Goal: Task Accomplishment & Management: Manage account settings

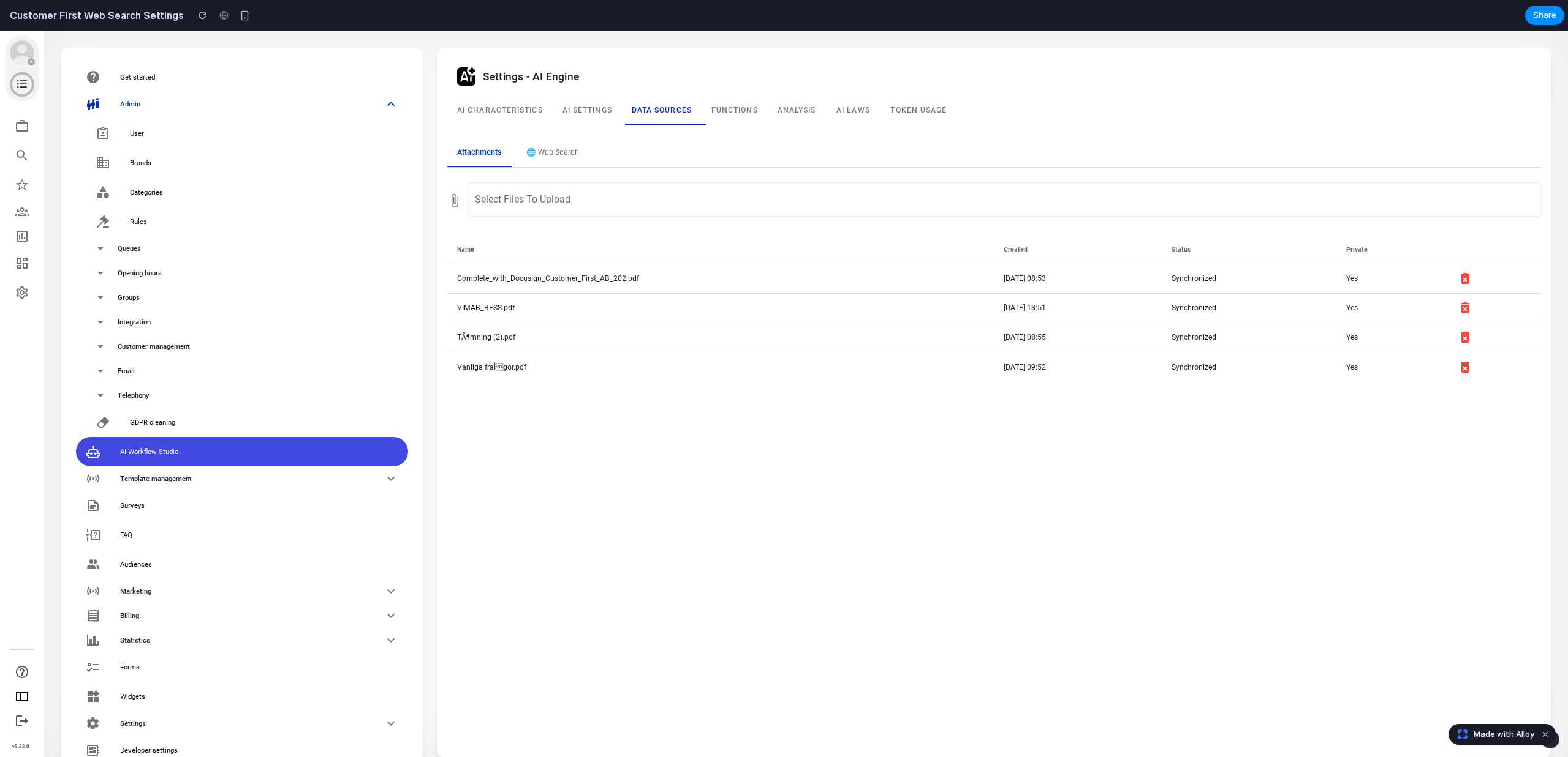
click at [544, 477] on div "Settings - AI Engine AI Characteristics AI settings Data sources Functions Anal…" at bounding box center [993, 403] width 1093 height 690
click at [569, 150] on button "🌐 Web Search" at bounding box center [552, 153] width 73 height 27
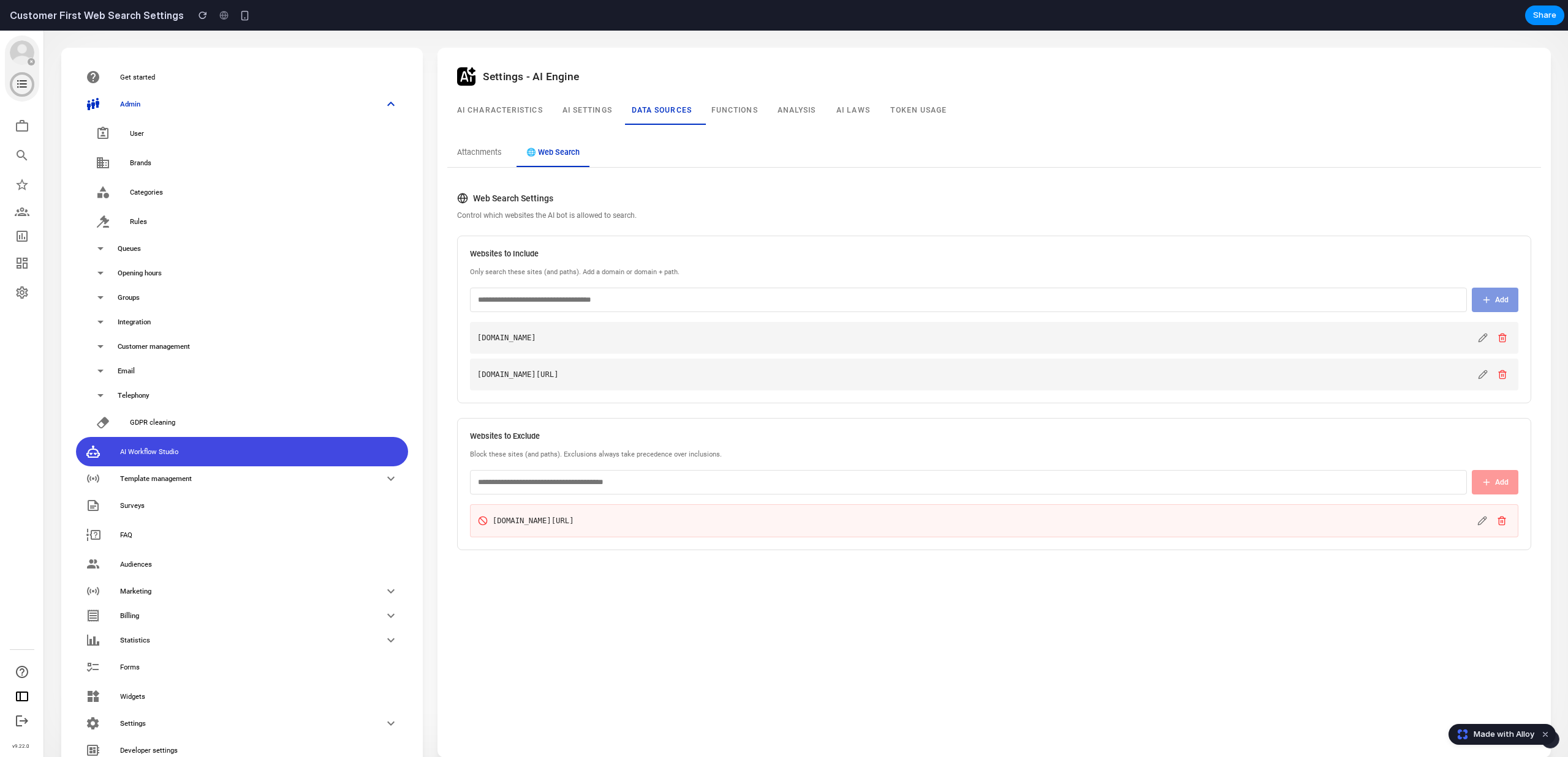
click at [737, 296] on input "text" at bounding box center [968, 300] width 996 height 24
click at [661, 479] on input "text" at bounding box center [968, 481] width 996 height 24
click at [686, 626] on div "Settings - AI Engine AI Characteristics AI settings Data sources Functions Anal…" at bounding box center [993, 403] width 1093 height 690
click at [1424, 481] on input "text" at bounding box center [968, 481] width 996 height 24
click at [1422, 488] on input "text" at bounding box center [968, 481] width 996 height 24
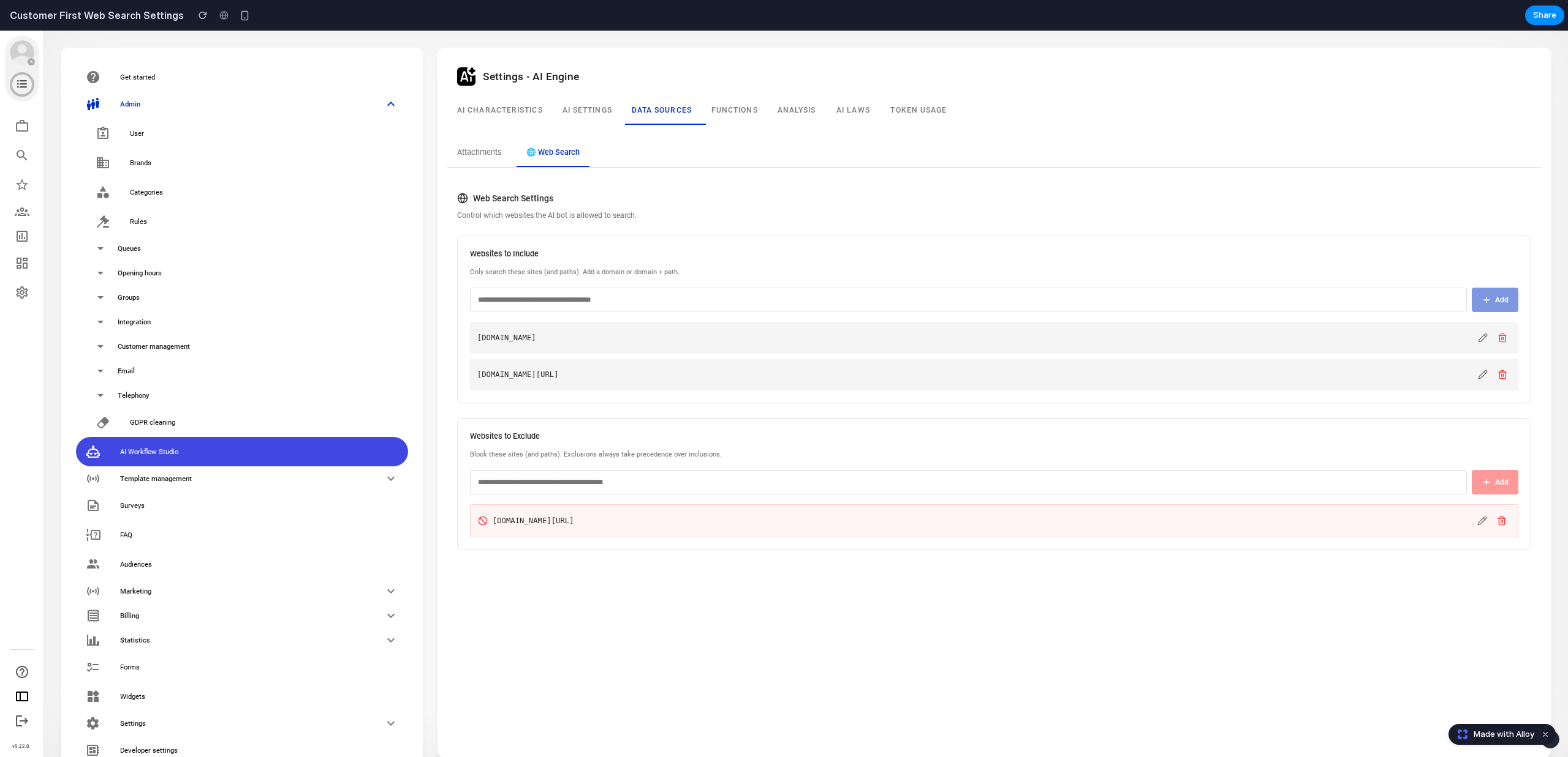
click at [1428, 303] on input "text" at bounding box center [968, 300] width 996 height 24
click at [1414, 480] on input "text" at bounding box center [968, 481] width 996 height 24
click at [1404, 595] on div "Settings - AI Engine AI Characteristics AI settings Data sources Functions Anal…" at bounding box center [993, 403] width 1093 height 690
click at [1396, 489] on input "text" at bounding box center [968, 481] width 996 height 24
click at [1287, 297] on input "text" at bounding box center [968, 300] width 996 height 24
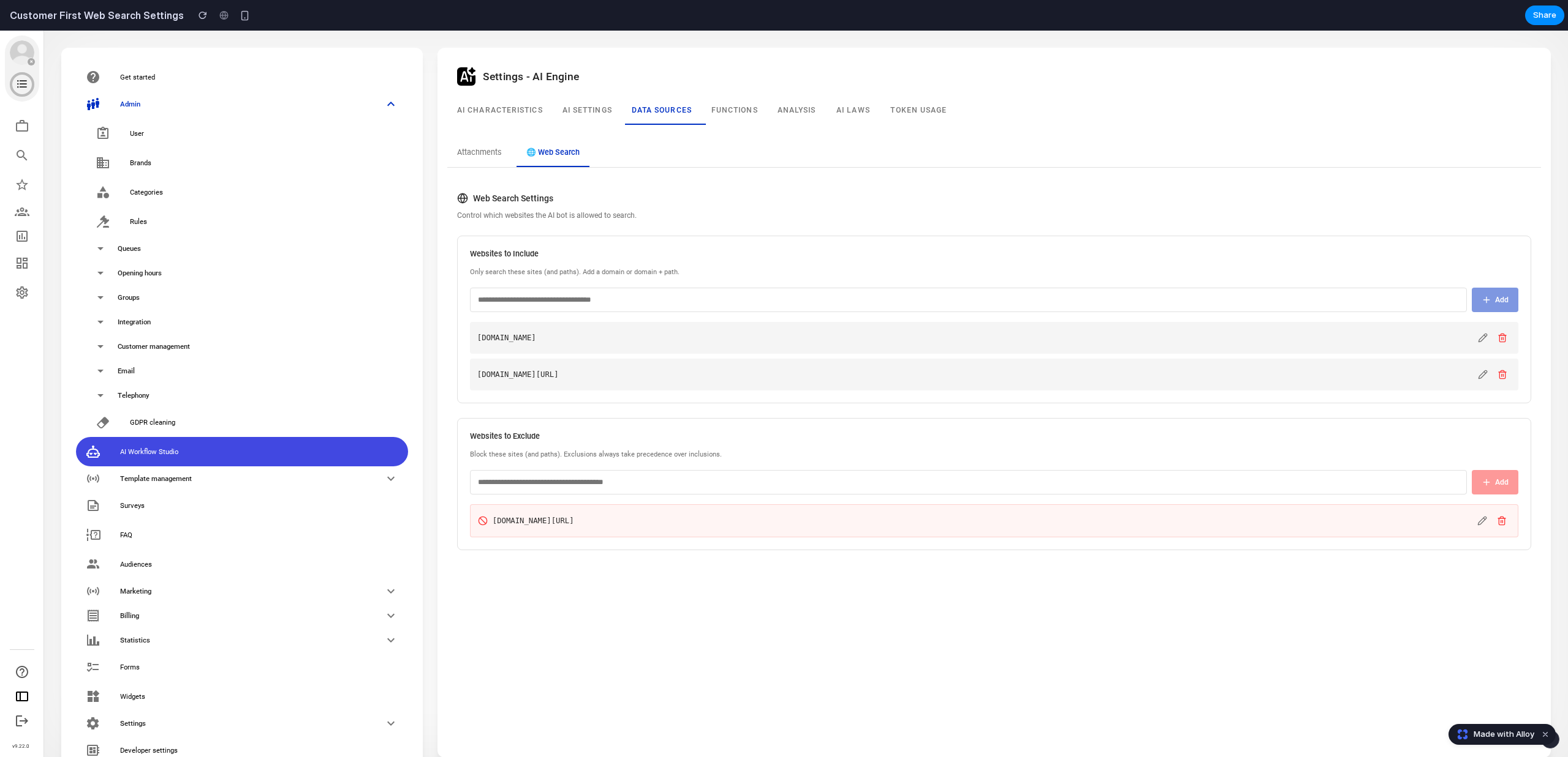
click at [1252, 490] on input "text" at bounding box center [968, 481] width 996 height 24
click at [1252, 283] on div "Websites to Include Only search these sites (and paths). Add a domain or domain…" at bounding box center [993, 320] width 1074 height 168
click at [1252, 311] on input "text" at bounding box center [968, 300] width 996 height 24
click at [1212, 476] on input "text" at bounding box center [968, 481] width 996 height 24
click at [1210, 304] on input "text" at bounding box center [968, 300] width 996 height 24
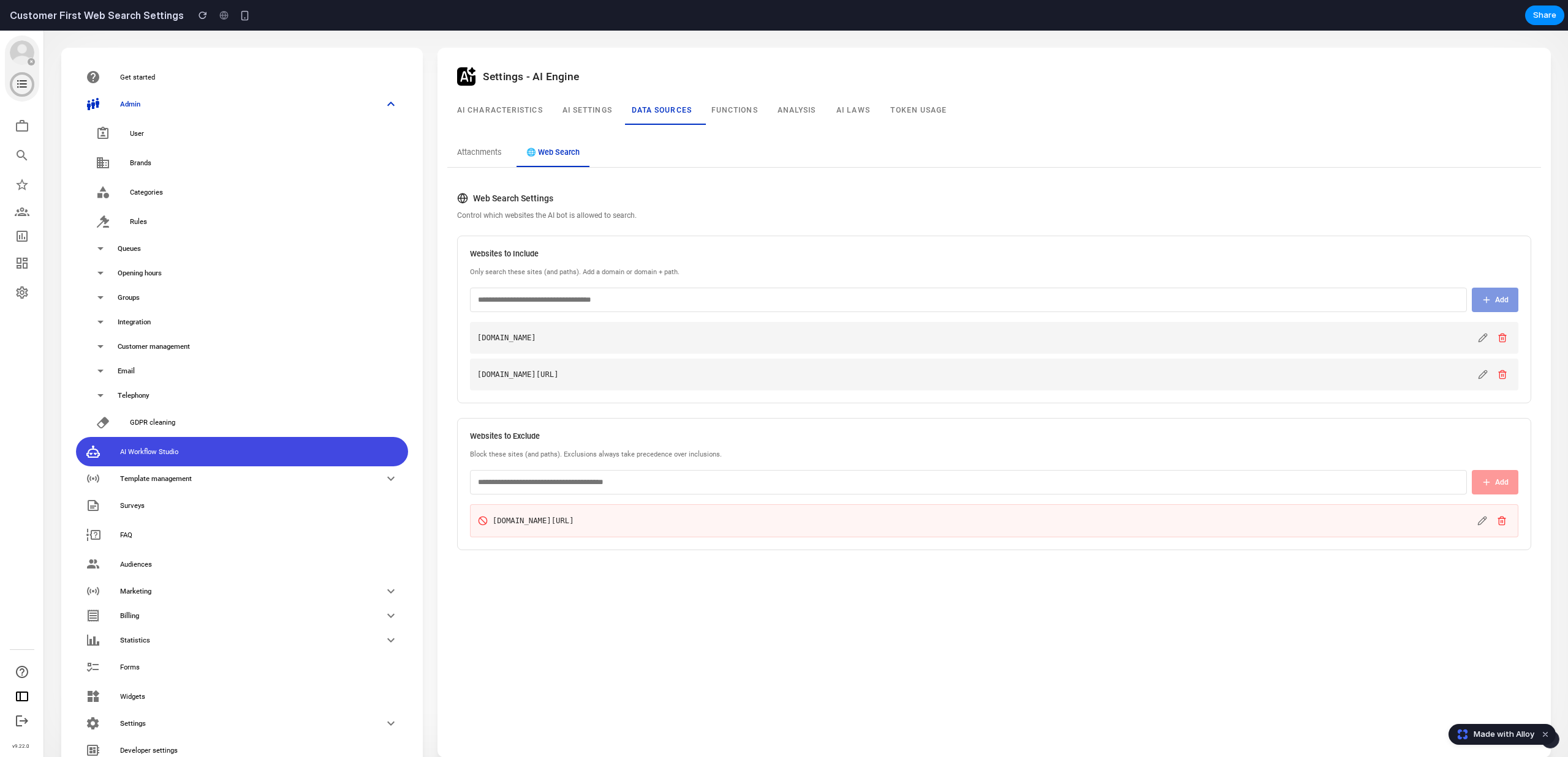
click at [1187, 481] on input "text" at bounding box center [968, 481] width 996 height 24
click at [1211, 300] on input "text" at bounding box center [968, 300] width 996 height 24
click at [1201, 479] on input "text" at bounding box center [968, 481] width 996 height 24
click at [1227, 298] on input "text" at bounding box center [968, 300] width 996 height 24
click at [1173, 642] on div "Settings - AI Engine AI Characteristics AI settings Data sources Functions Anal…" at bounding box center [993, 403] width 1093 height 690
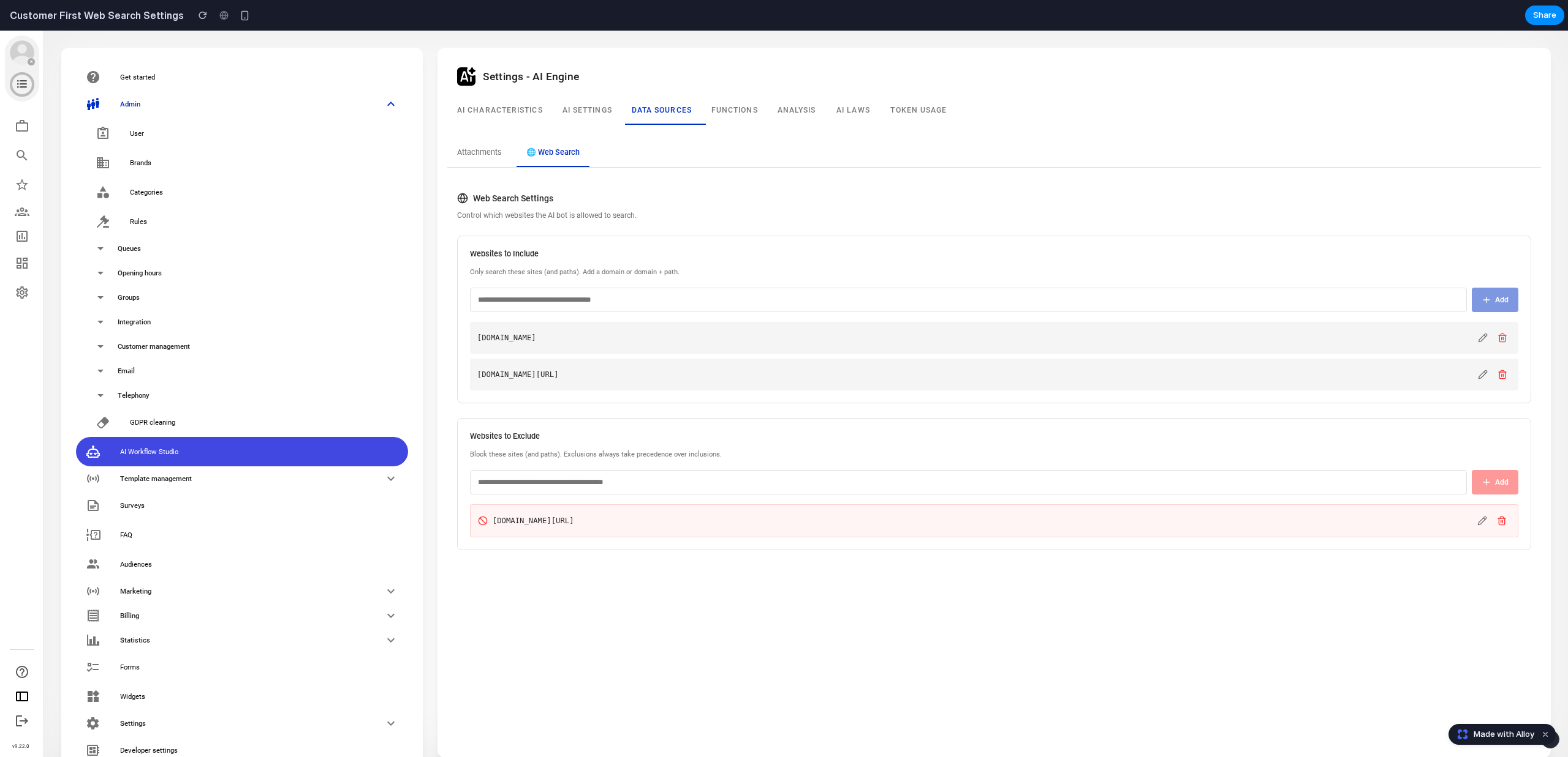
click at [477, 161] on button "Attachments" at bounding box center [479, 153] width 64 height 27
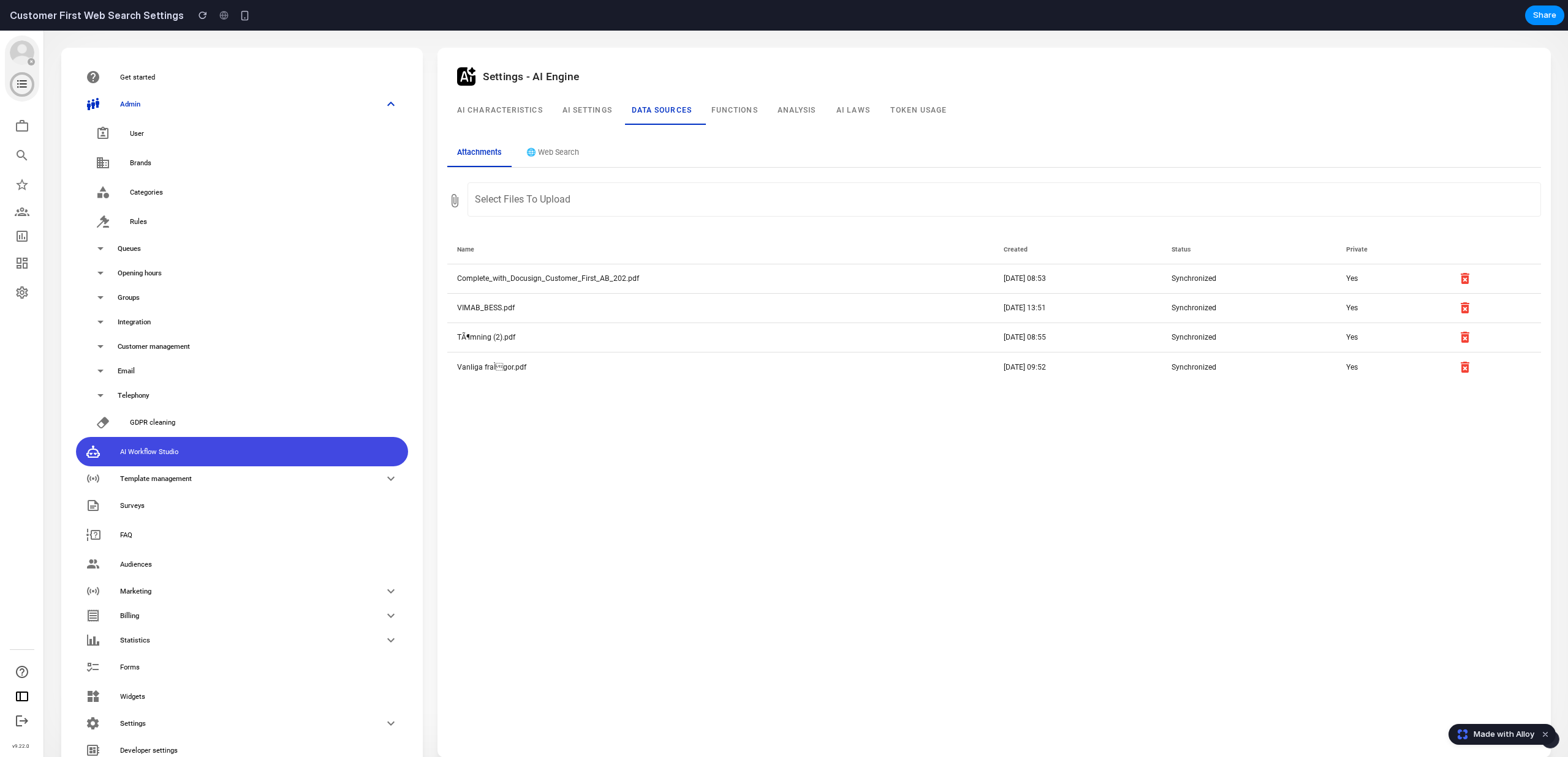
click at [542, 153] on button "🌐 Web Search" at bounding box center [552, 153] width 73 height 27
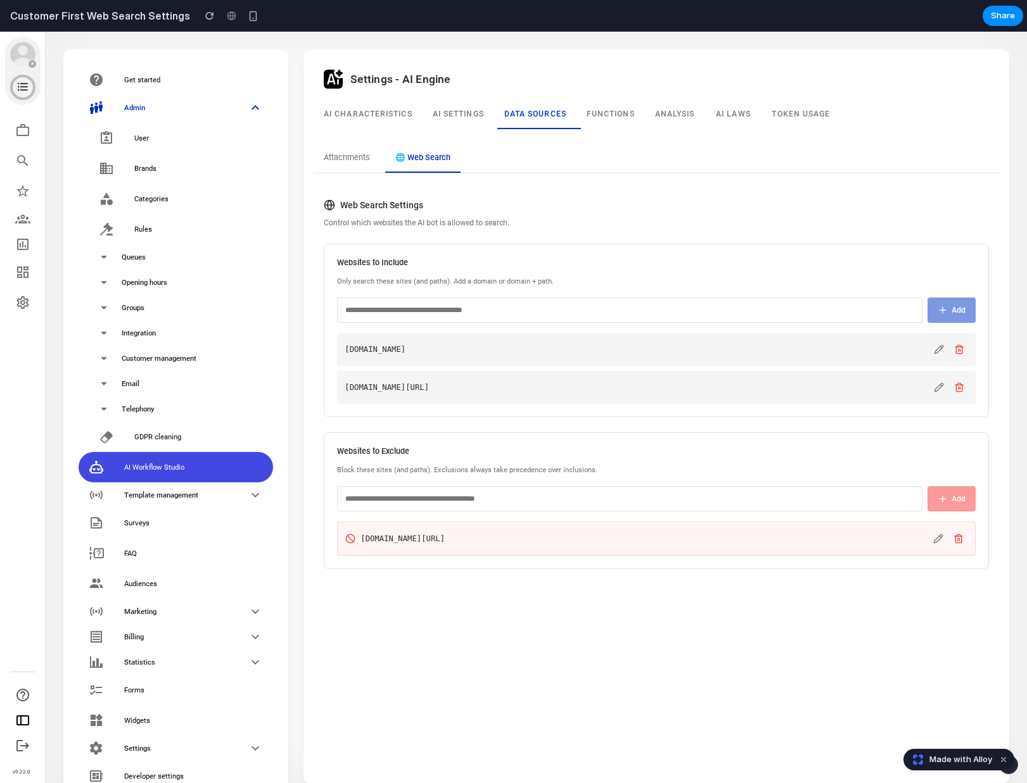
click at [367, 167] on button "Attachments" at bounding box center [346, 158] width 66 height 28
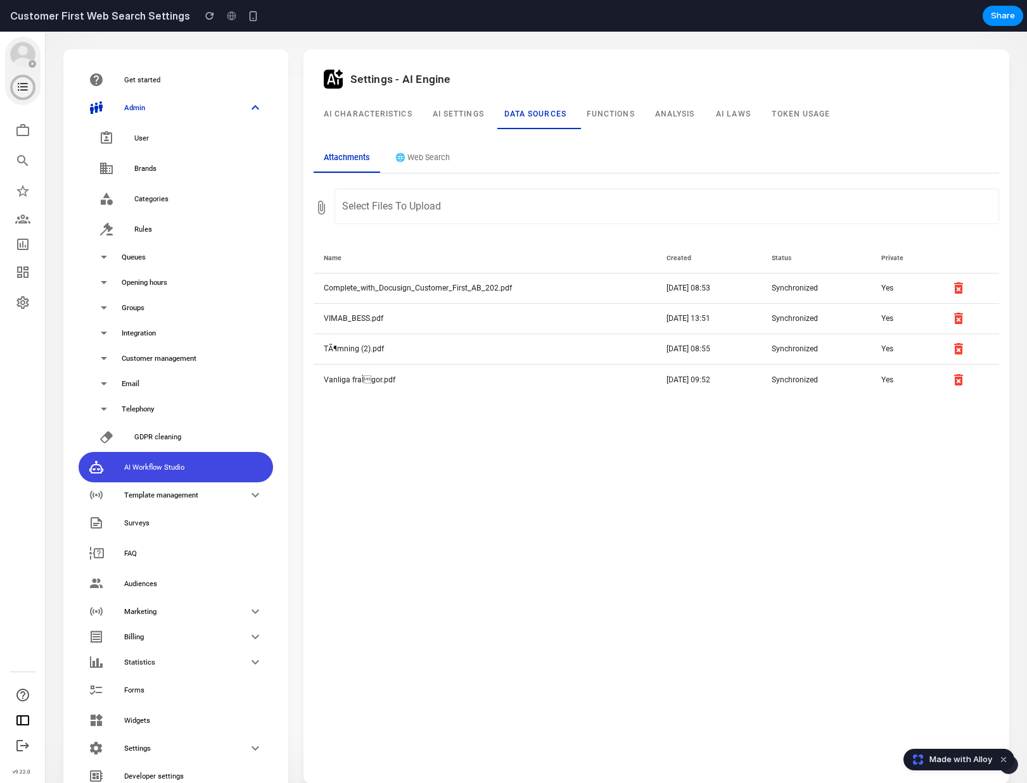
click at [417, 165] on button "🌐 Web Search" at bounding box center [422, 158] width 75 height 28
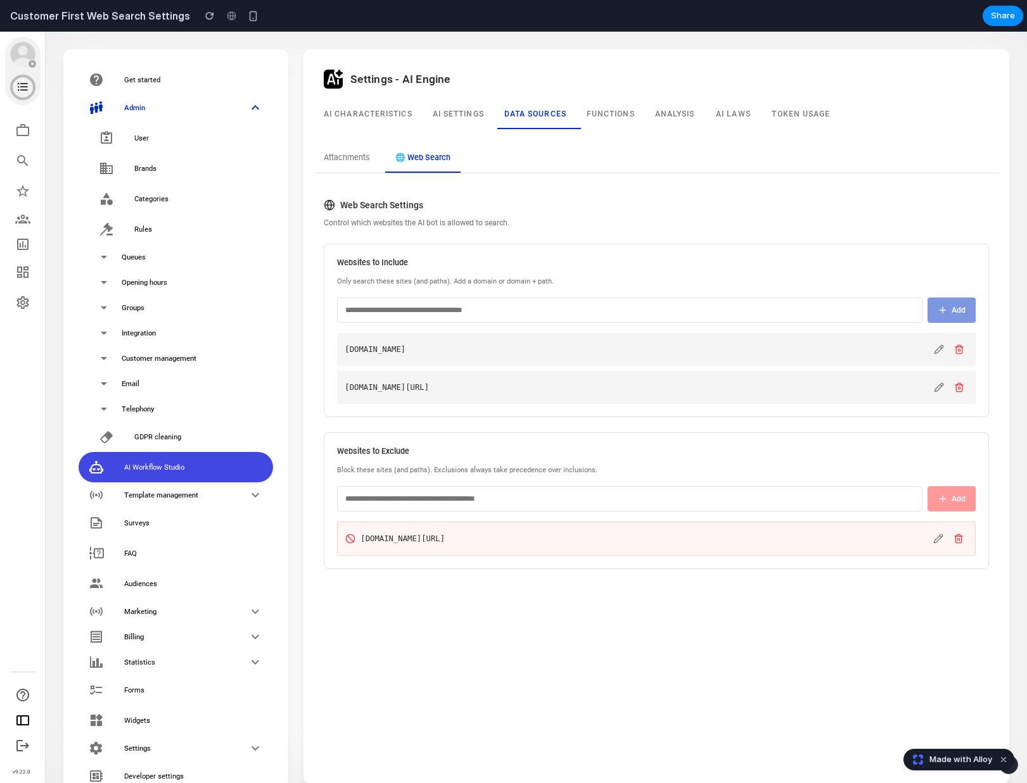
click at [321, 189] on div "Web Search Settings Control which websites the AI bot is allowed to search. Web…" at bounding box center [655, 384] width 685 height 391
click at [344, 169] on button "Attachments" at bounding box center [346, 158] width 66 height 28
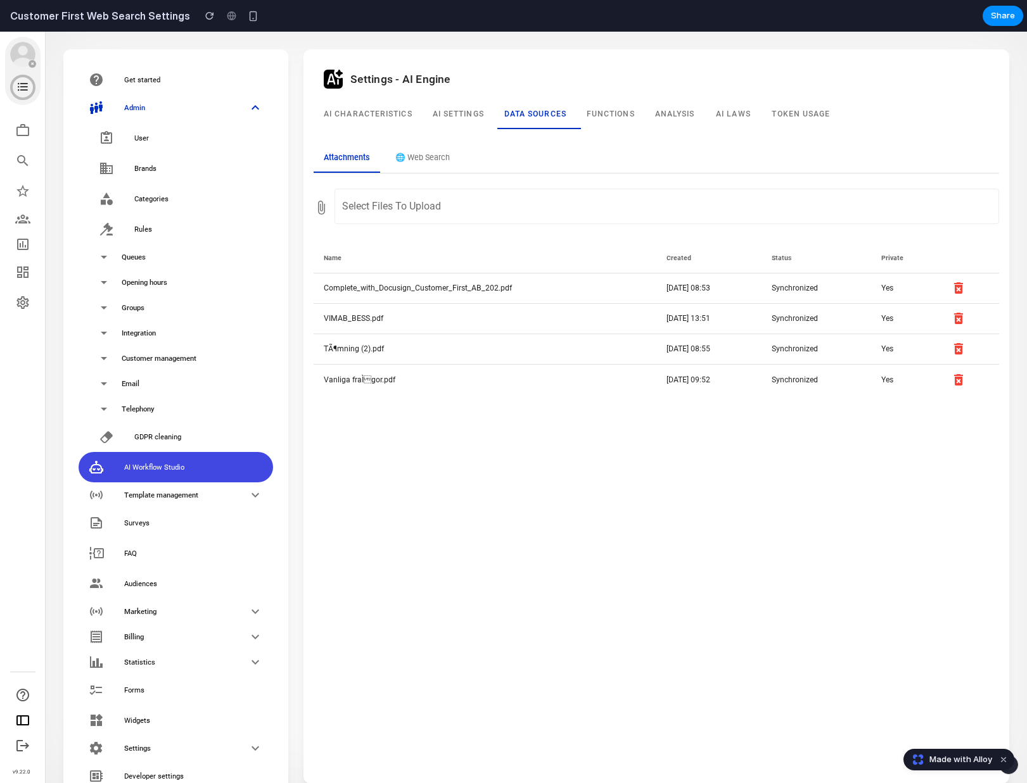
click at [449, 154] on button "🌐 Web Search" at bounding box center [422, 158] width 75 height 28
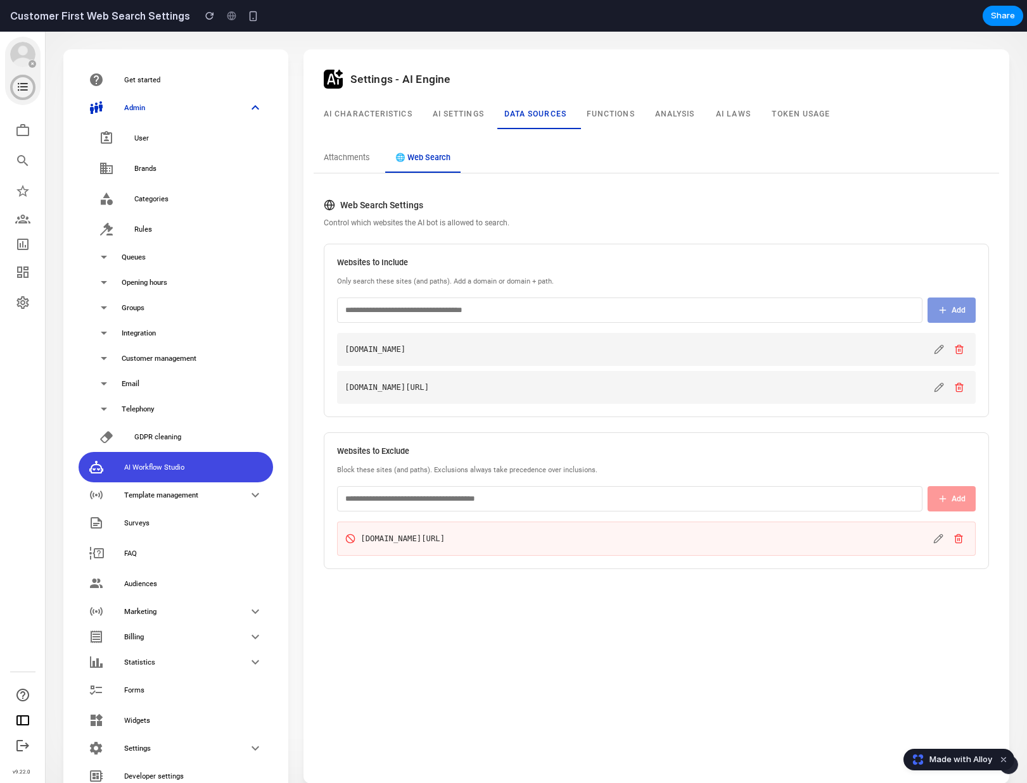
click at [361, 154] on button "Attachments" at bounding box center [346, 158] width 66 height 28
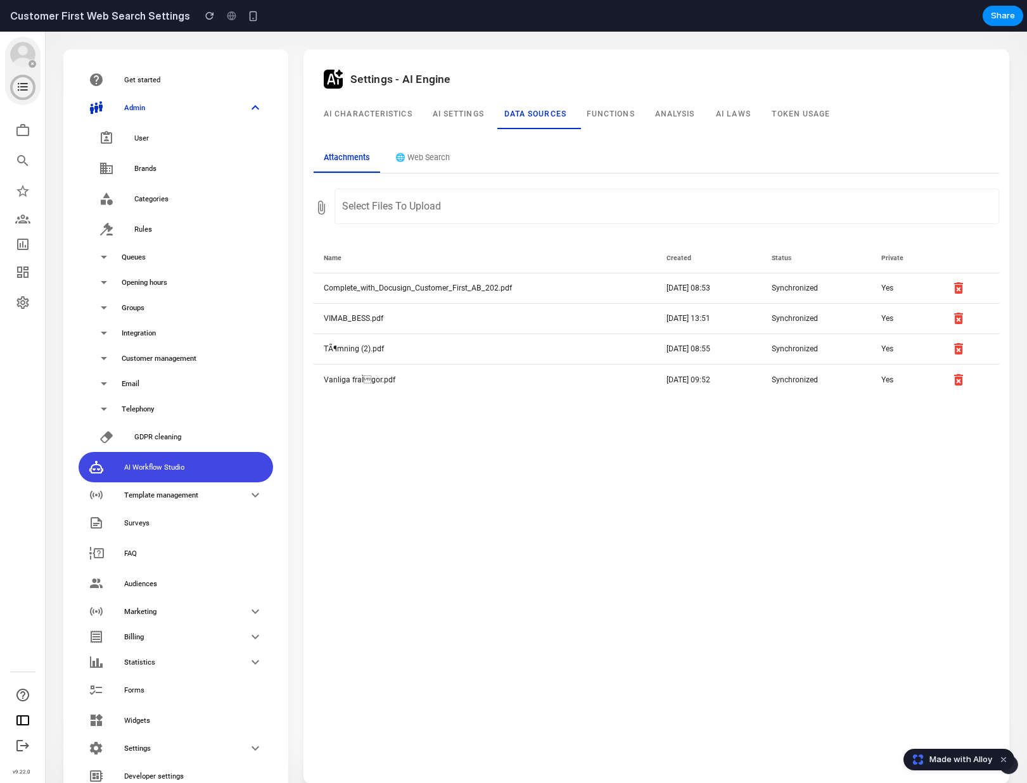
click at [443, 156] on button "🌐 Web Search" at bounding box center [422, 158] width 75 height 28
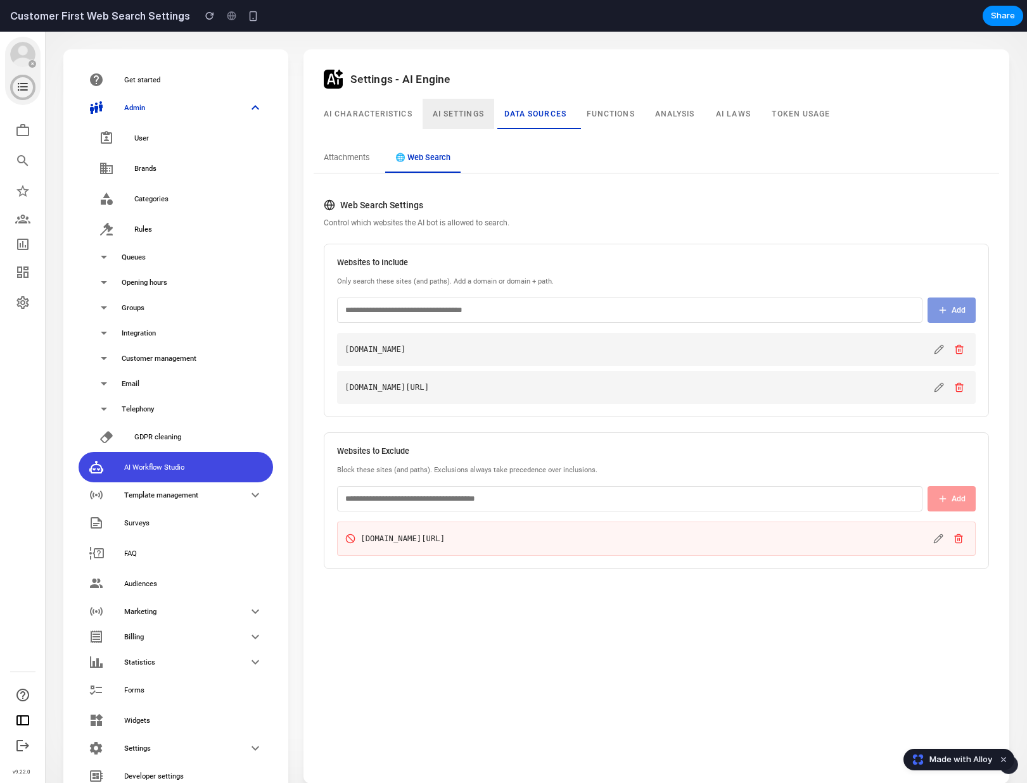
click at [467, 110] on div "AI settings" at bounding box center [458, 114] width 72 height 30
click at [593, 122] on div "Functions" at bounding box center [610, 114] width 68 height 30
click at [545, 122] on div "Data sources" at bounding box center [535, 114] width 82 height 30
click at [432, 124] on div "AI settings" at bounding box center [458, 114] width 72 height 30
click at [426, 155] on button "🌐 Web Search" at bounding box center [422, 158] width 75 height 28
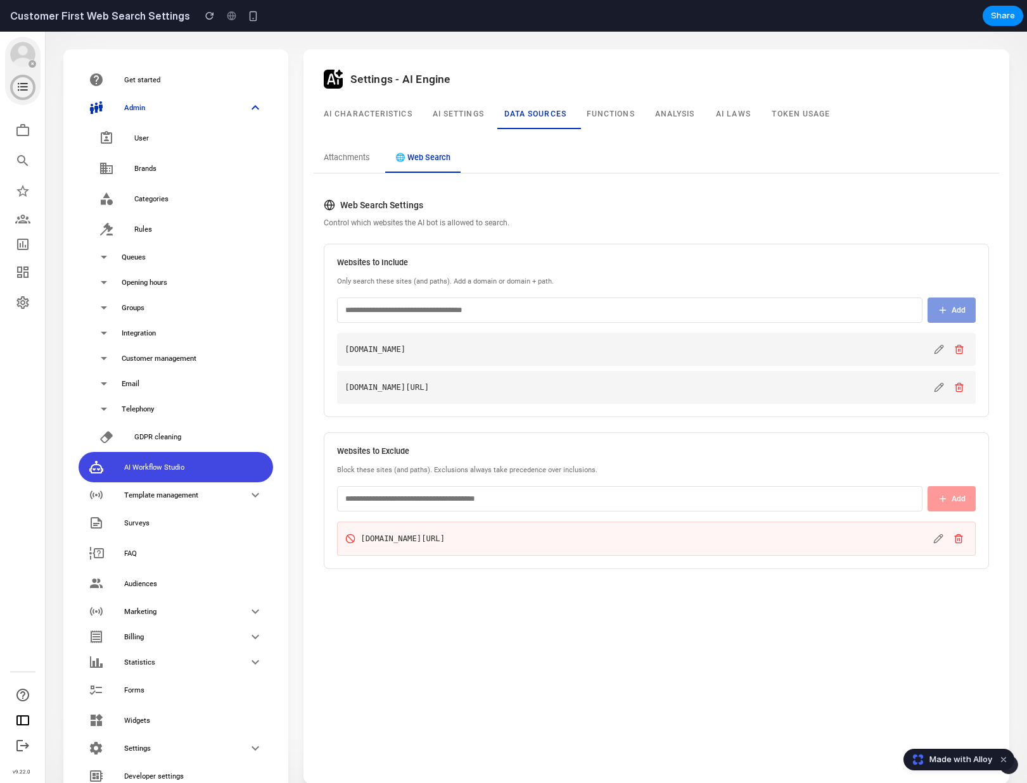
click at [496, 163] on div "Attachments 🌐 Web Search" at bounding box center [655, 158] width 685 height 29
click at [357, 168] on button "Attachments" at bounding box center [346, 158] width 66 height 28
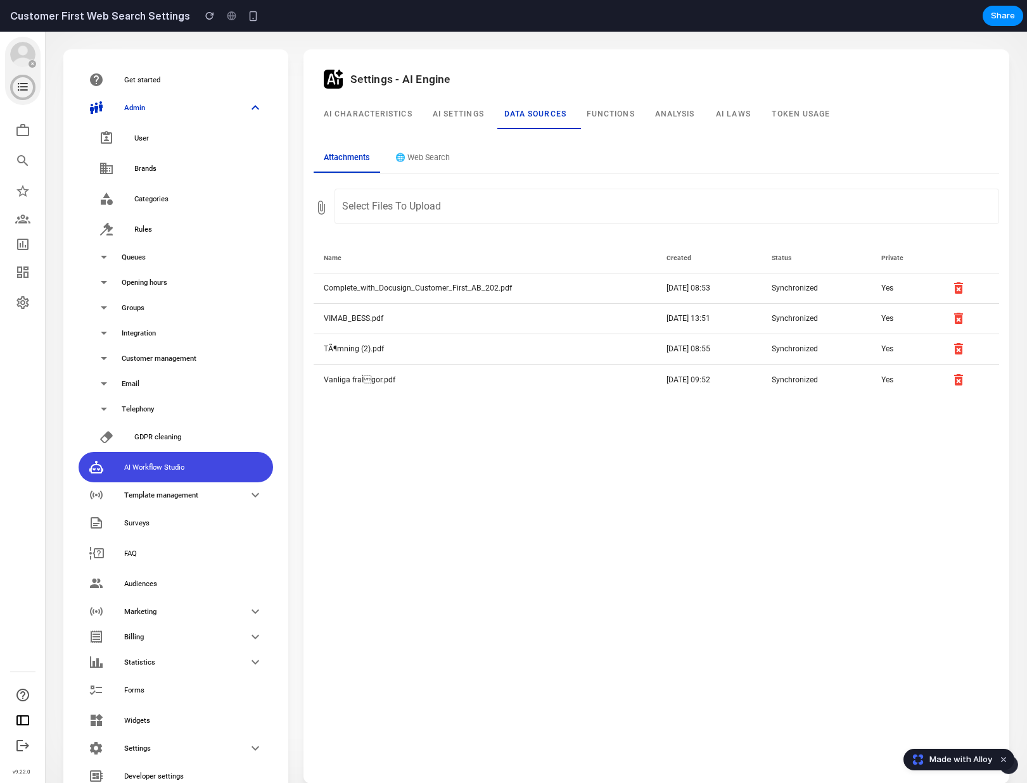
click at [422, 165] on button "🌐 Web Search" at bounding box center [422, 158] width 75 height 28
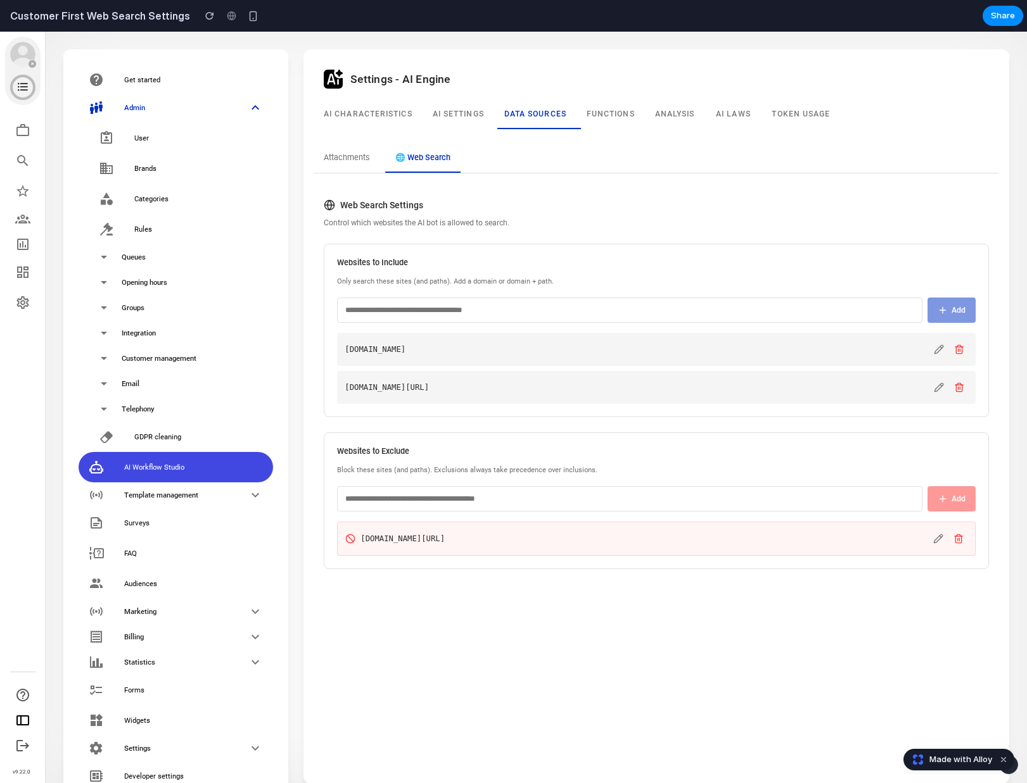
click at [595, 213] on div "Web Search Settings Control which websites the AI bot is allowed to search." at bounding box center [656, 214] width 665 height 30
click at [353, 151] on button "Attachments" at bounding box center [346, 158] width 66 height 28
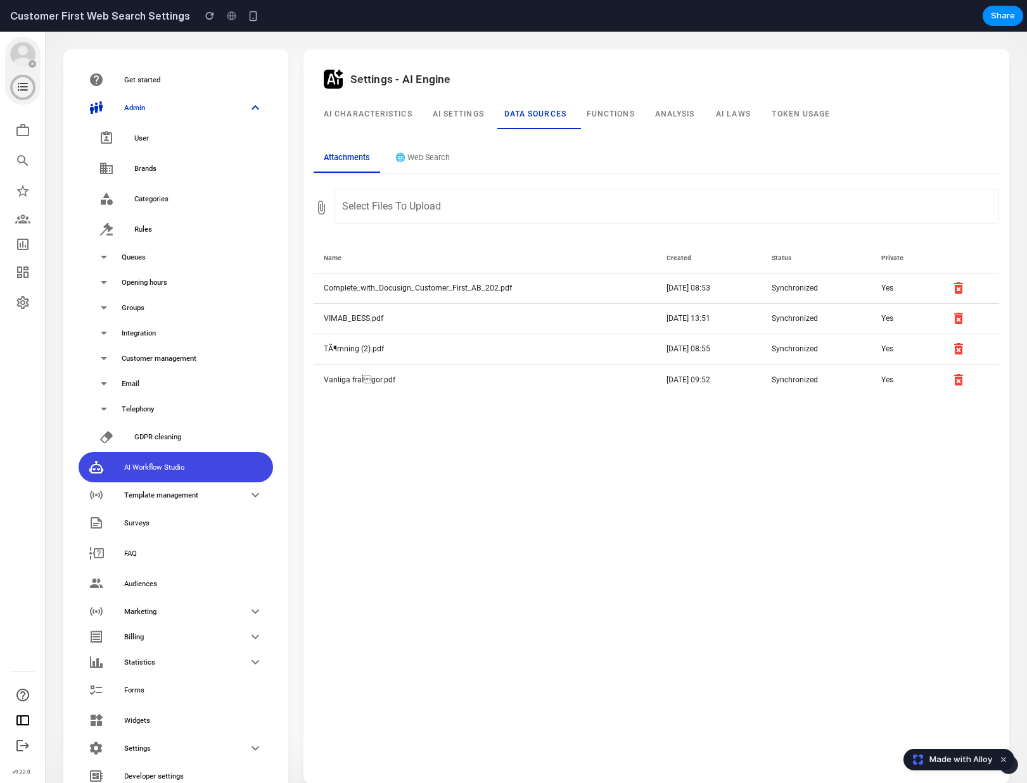
click at [429, 149] on button "🌐 Web Search" at bounding box center [422, 158] width 75 height 28
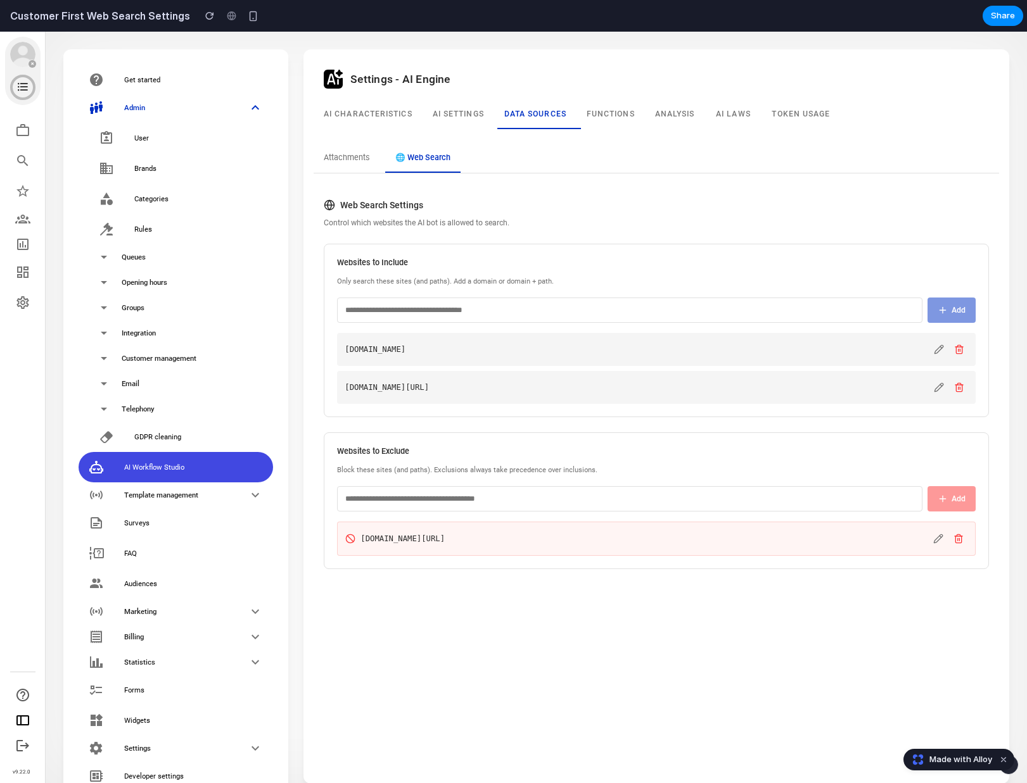
click at [367, 161] on button "Attachments" at bounding box center [346, 158] width 66 height 28
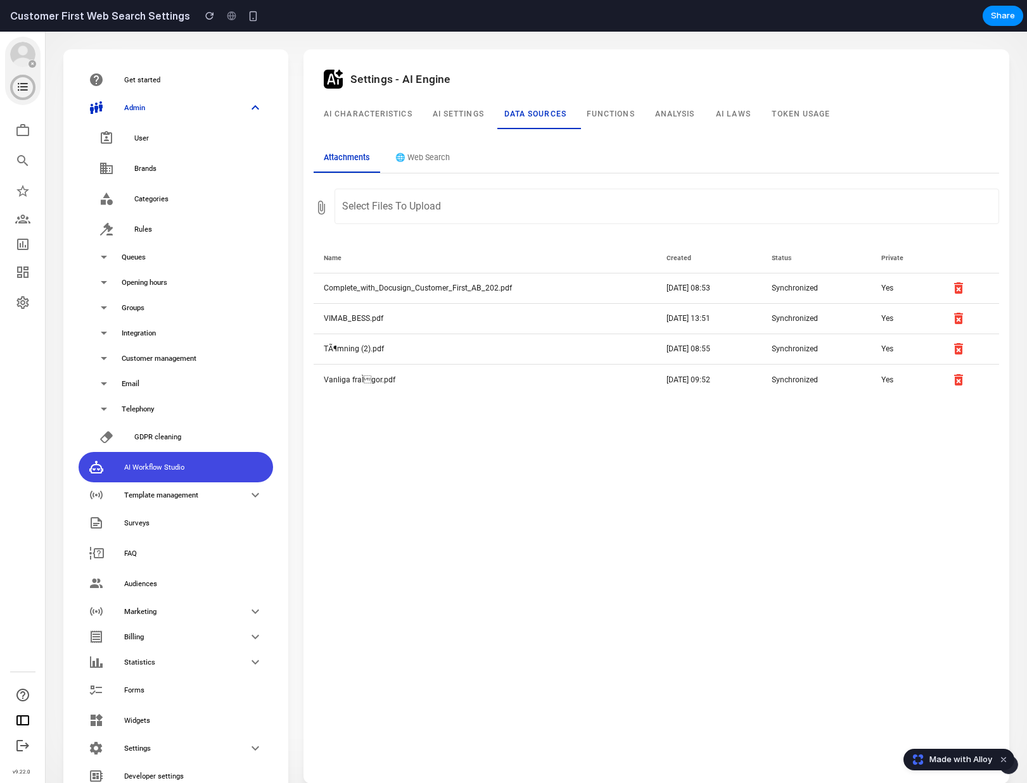
click at [431, 157] on button "🌐 Web Search" at bounding box center [422, 158] width 75 height 28
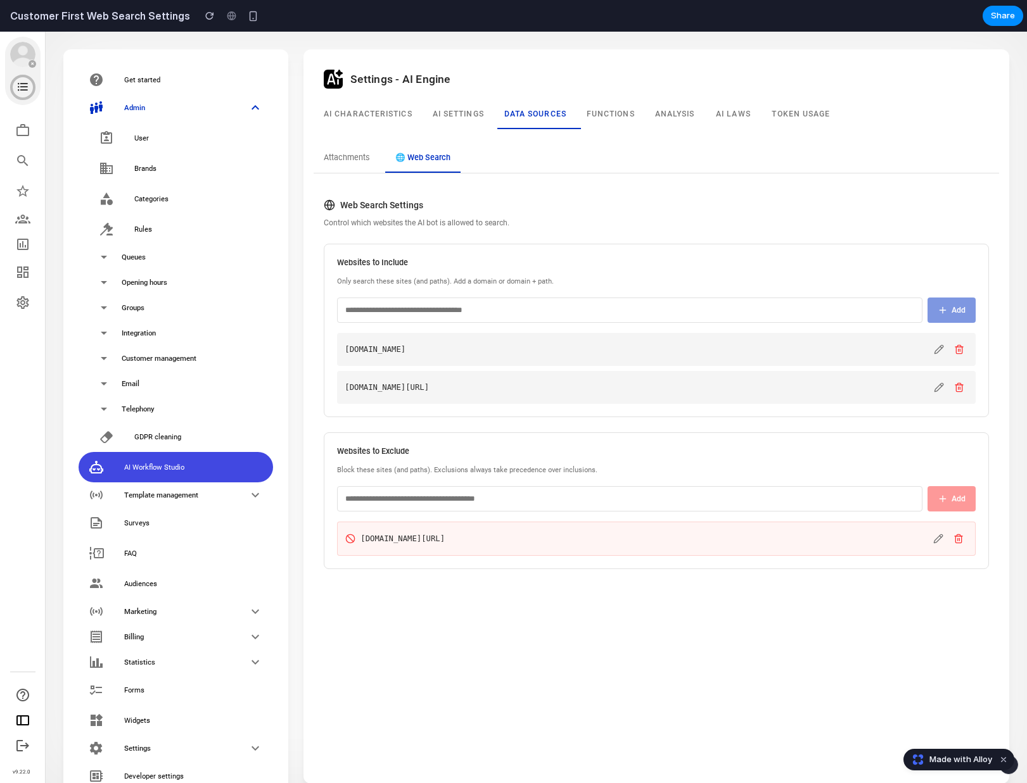
click at [353, 161] on button "Attachments" at bounding box center [346, 158] width 66 height 28
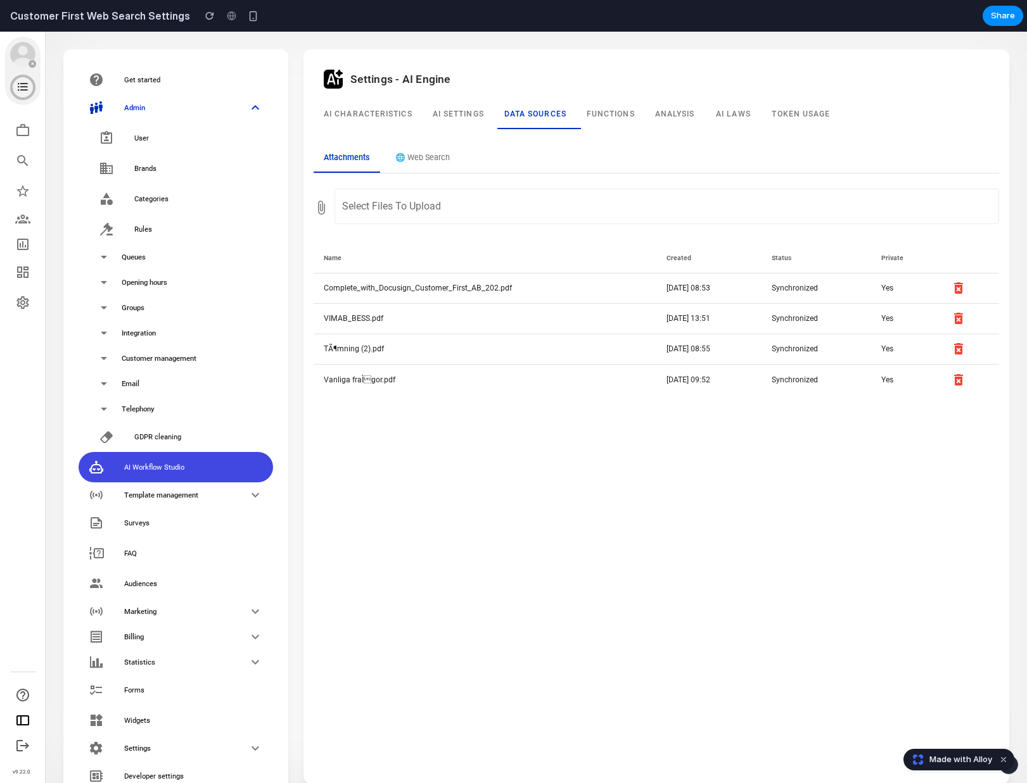
click at [443, 167] on button "🌐 Web Search" at bounding box center [422, 158] width 75 height 28
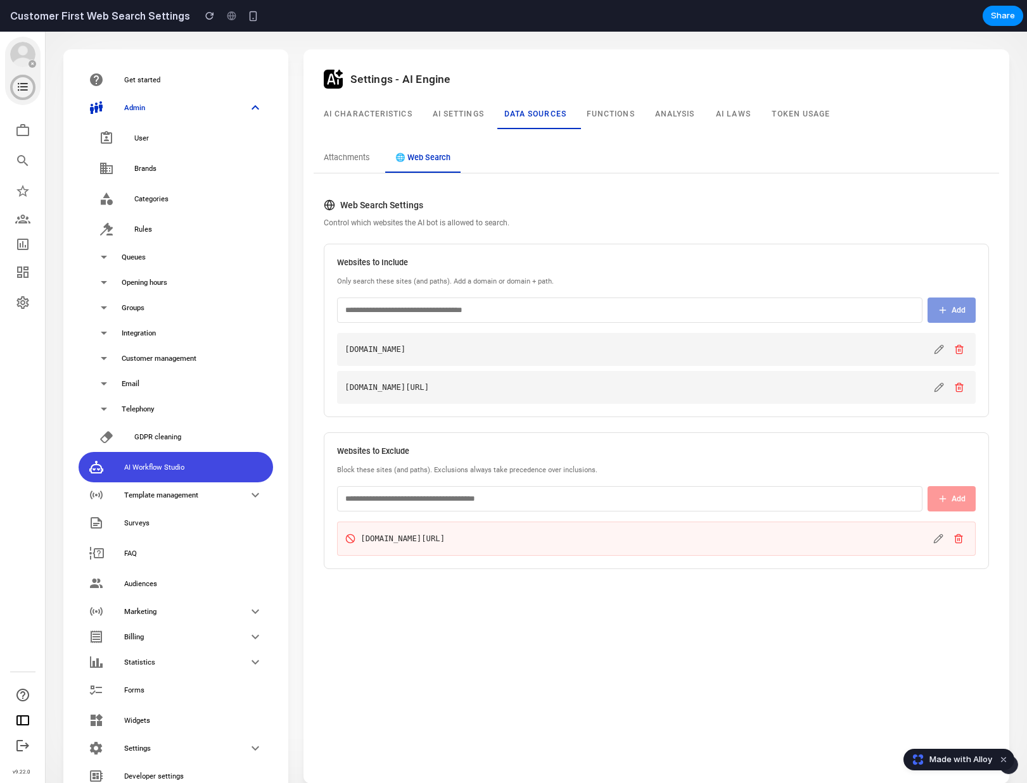
click at [449, 304] on input "text" at bounding box center [629, 310] width 585 height 25
click at [474, 277] on p "Only search these sites (and paths). Add a domain or domain + path." at bounding box center [656, 282] width 638 height 11
click at [484, 314] on input "text" at bounding box center [629, 310] width 585 height 25
click at [623, 273] on div "Websites to Include Only search these sites (and paths). Add a domain or domain…" at bounding box center [656, 331] width 665 height 174
click at [605, 319] on input "text" at bounding box center [629, 310] width 585 height 25
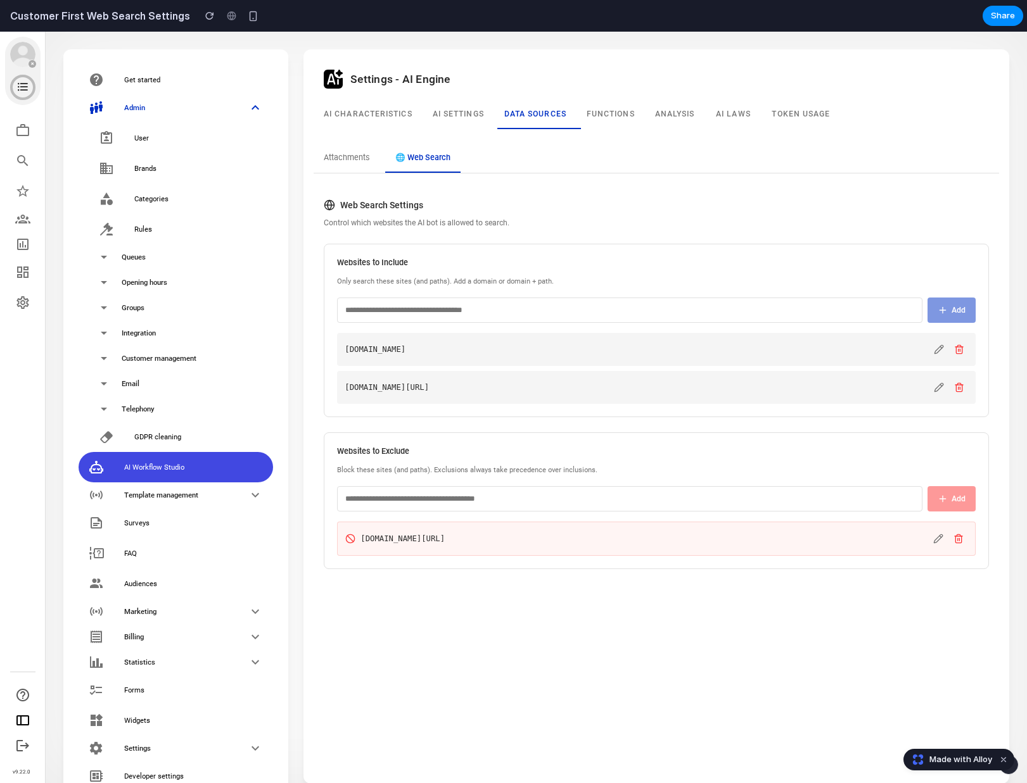
click at [612, 280] on p "Only search these sites (and paths). Add a domain or domain + path." at bounding box center [656, 282] width 638 height 11
click at [609, 316] on input "text" at bounding box center [629, 310] width 585 height 25
click at [610, 272] on div "Websites to Include Only search these sites (and paths). Add a domain or domain…" at bounding box center [656, 331] width 665 height 174
click at [605, 320] on input "text" at bounding box center [629, 310] width 585 height 25
click at [605, 295] on div "Websites to Include Only search these sites (and paths). Add a domain or domain…" at bounding box center [656, 331] width 665 height 174
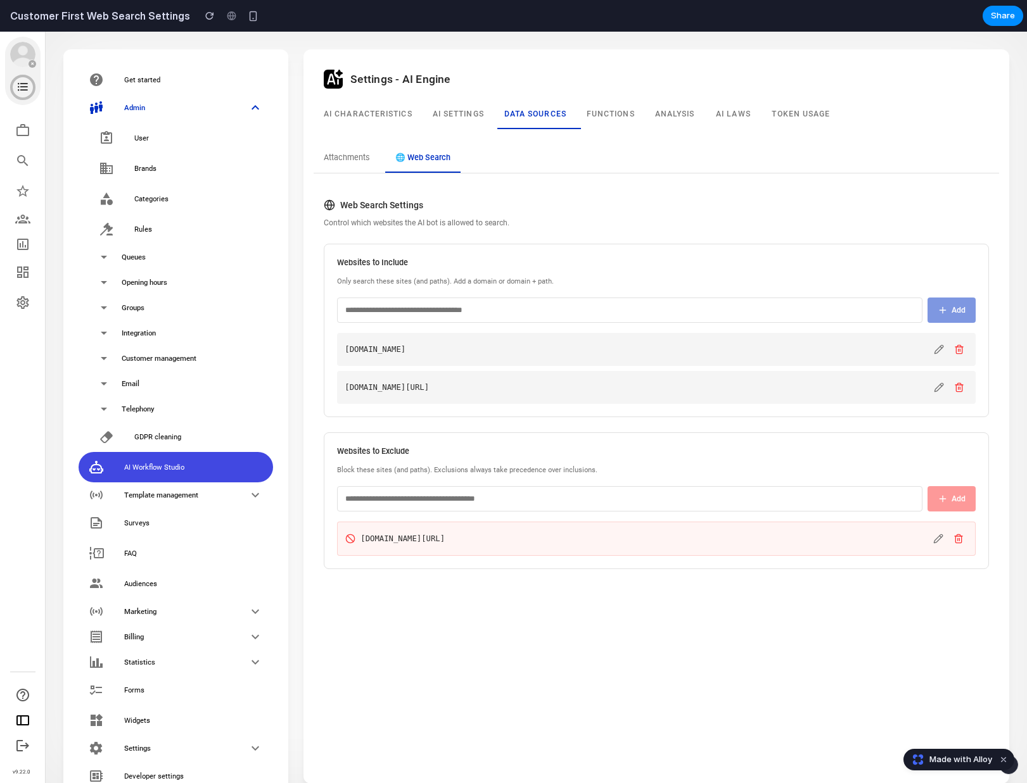
click at [605, 315] on input "text" at bounding box center [629, 310] width 585 height 25
click at [605, 282] on p "Only search these sites (and paths). Add a domain or domain + path." at bounding box center [656, 282] width 638 height 11
click at [605, 309] on input "text" at bounding box center [629, 310] width 585 height 25
click at [605, 279] on p "Only search these sites (and paths). Add a domain or domain + path." at bounding box center [656, 282] width 638 height 11
click at [605, 298] on input "text" at bounding box center [629, 310] width 585 height 25
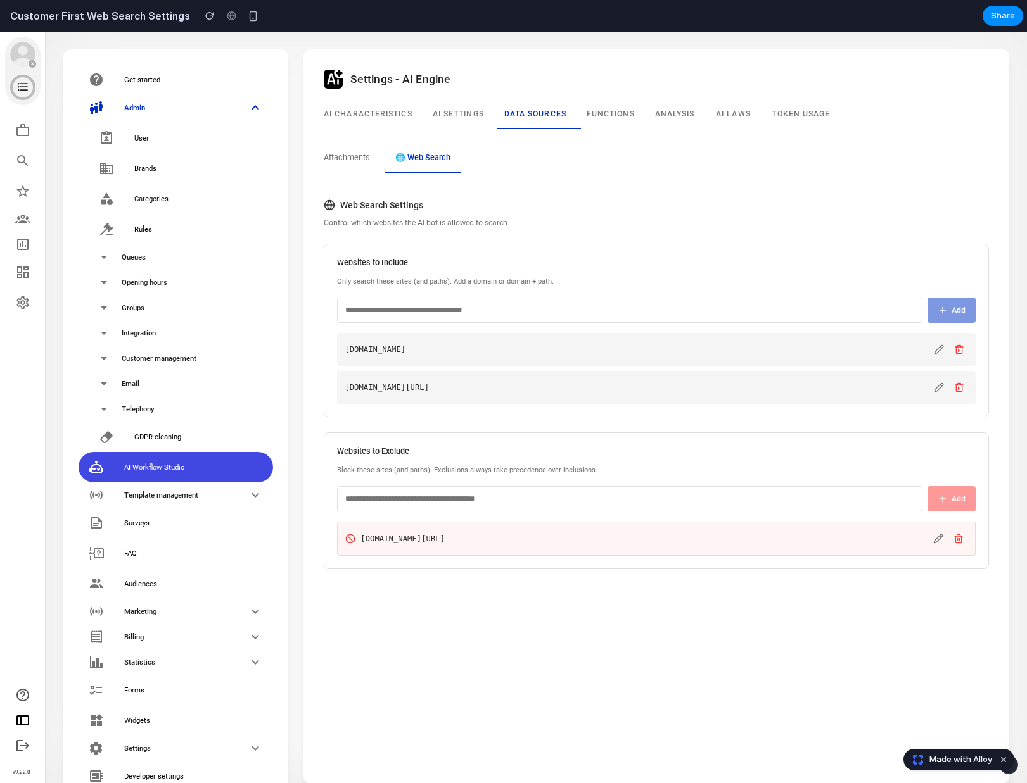
click at [605, 281] on p "Only search these sites (and paths). Add a domain or domain + path." at bounding box center [656, 282] width 638 height 11
click at [604, 303] on input "text" at bounding box center [629, 310] width 585 height 25
click at [604, 288] on div "Websites to Include Only search these sites (and paths). Add a domain or domain…" at bounding box center [656, 331] width 665 height 174
click at [604, 306] on input "text" at bounding box center [629, 310] width 585 height 25
click at [604, 281] on p "Only search these sites (and paths). Add a domain or domain + path." at bounding box center [656, 282] width 638 height 11
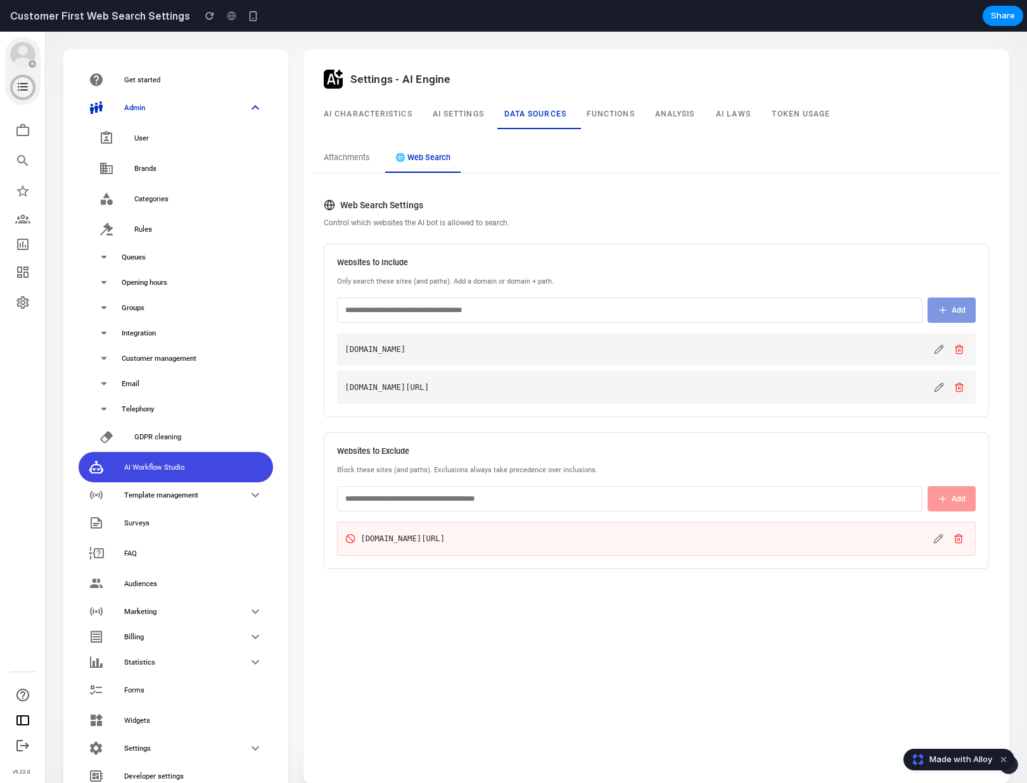
click at [604, 303] on input "text" at bounding box center [629, 310] width 585 height 25
click at [604, 294] on div "Websites to Include Only search these sites (and paths). Add a domain or domain…" at bounding box center [656, 331] width 665 height 174
click at [331, 160] on button "Attachments" at bounding box center [346, 158] width 66 height 28
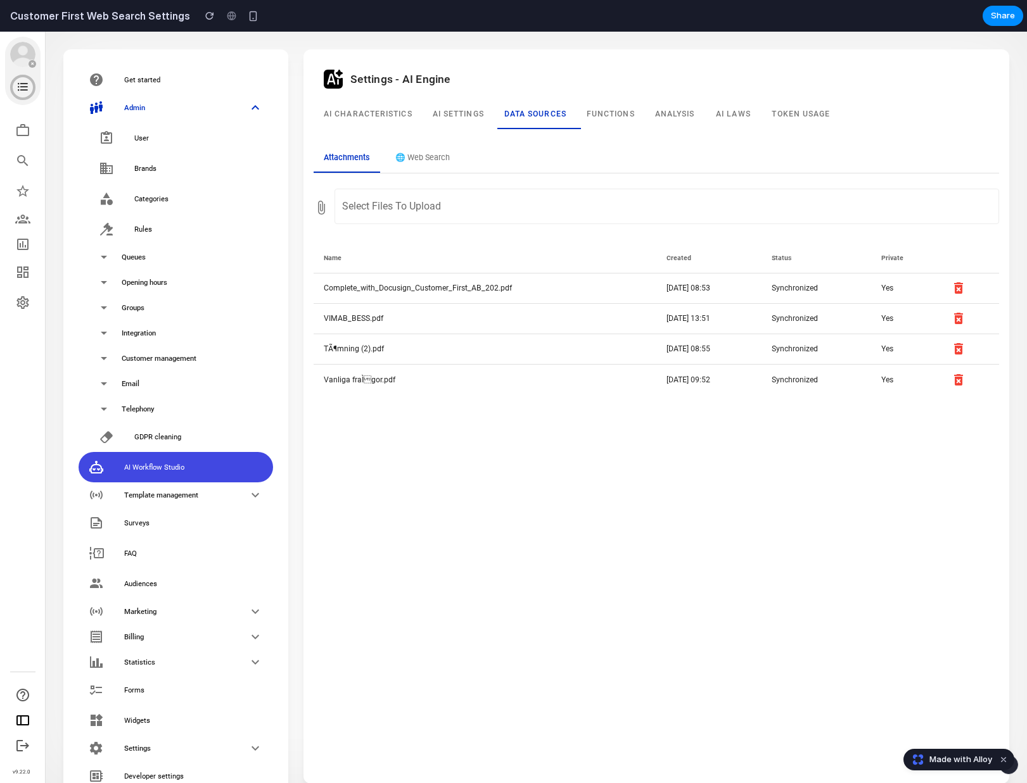
click at [427, 149] on button "🌐 Web Search" at bounding box center [422, 158] width 75 height 28
